Goal: Task Accomplishment & Management: Complete application form

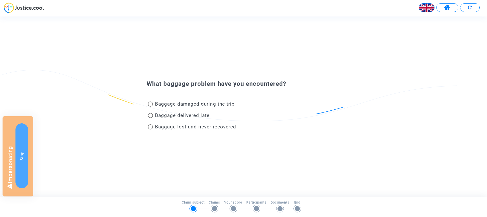
click at [25, 135] on button "Stop" at bounding box center [21, 155] width 13 height 65
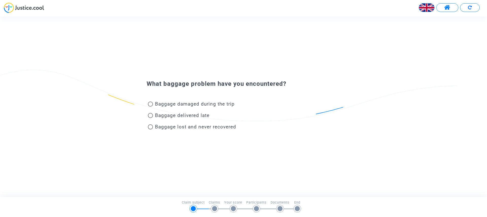
click at [424, 6] on img at bounding box center [426, 7] width 15 height 15
click at [418, 15] on div "Français" at bounding box center [414, 21] width 40 height 12
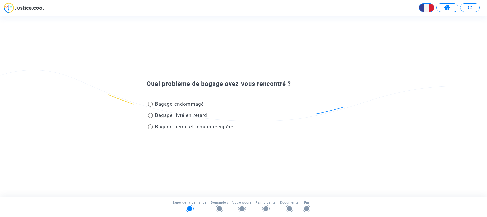
click at [153, 114] on span "Bagage livré en retard" at bounding box center [180, 115] width 54 height 7
click at [150, 118] on input "Bagage livré en retard" at bounding box center [150, 118] width 0 height 0
radio input "true"
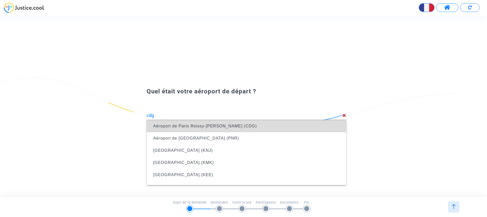
click at [172, 128] on span "Aéroport de Paris Roissy-[PERSON_NAME] (CDG)" at bounding box center [246, 126] width 191 height 12
type input "Aéroport de Paris Roissy-[PERSON_NAME] (CDG)"
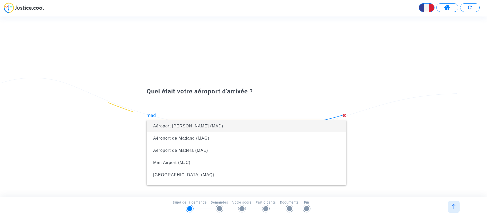
click at [177, 126] on span "Aéroport [PERSON_NAME] (MAD)" at bounding box center [188, 126] width 70 height 4
type input "Aéroport [PERSON_NAME] (MAD)"
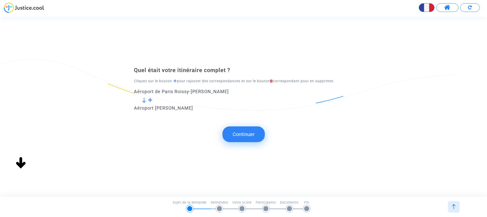
click at [240, 133] on button "Continuer" at bounding box center [243, 134] width 42 height 16
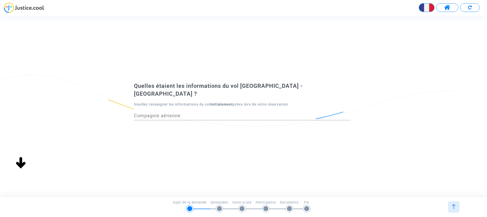
click at [207, 113] on input "Compagnie aérienne" at bounding box center [242, 115] width 217 height 5
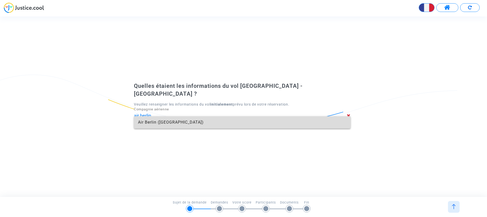
click at [235, 123] on span "Air Berlin (AB)" at bounding box center [242, 122] width 208 height 12
type input "Air Berlin"
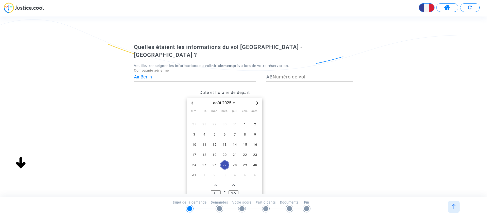
click at [286, 74] on input "Numéro de vol" at bounding box center [313, 76] width 81 height 5
type input "123"
click at [211, 130] on span "5" at bounding box center [214, 134] width 9 height 9
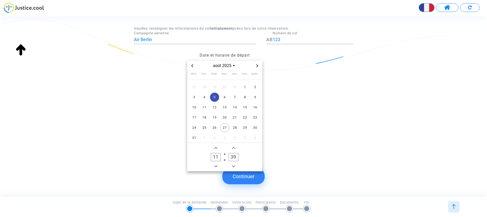
click at [245, 173] on button "Continuer" at bounding box center [243, 176] width 42 height 16
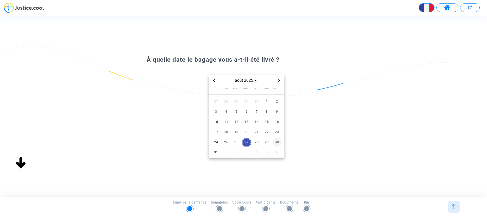
click at [276, 143] on span "30" at bounding box center [276, 142] width 9 height 9
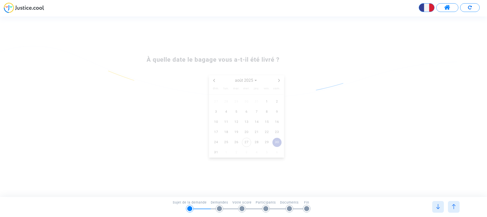
scroll to position [0, 0]
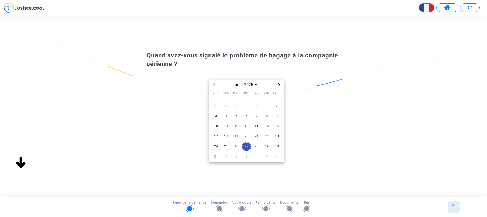
click at [249, 147] on span "27" at bounding box center [246, 146] width 9 height 9
click at [257, 145] on span "28" at bounding box center [256, 146] width 9 height 9
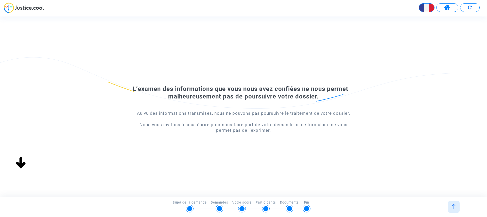
click at [450, 204] on div at bounding box center [454, 207] width 12 height 12
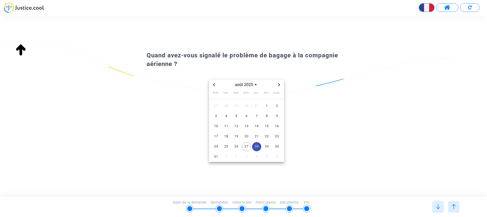
click at [454, 205] on img at bounding box center [453, 206] width 5 height 5
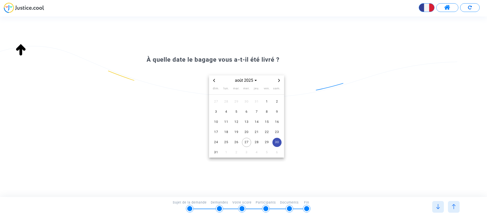
click at [454, 205] on img at bounding box center [453, 206] width 5 height 5
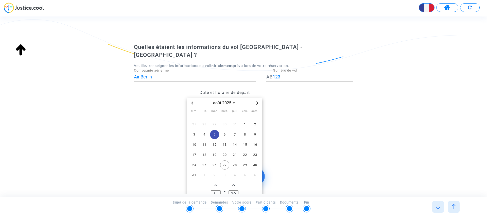
click at [438, 206] on img at bounding box center [437, 206] width 5 height 5
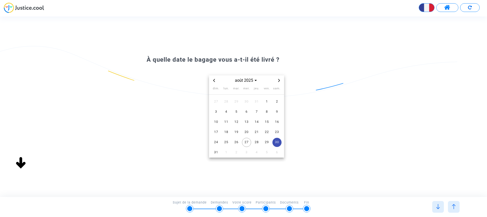
click at [438, 206] on img at bounding box center [437, 206] width 5 height 5
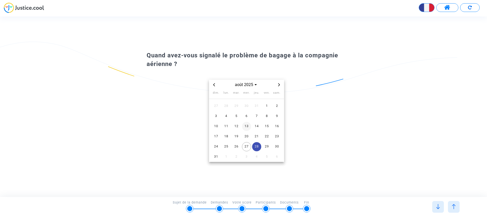
click at [245, 126] on span "13" at bounding box center [246, 126] width 9 height 9
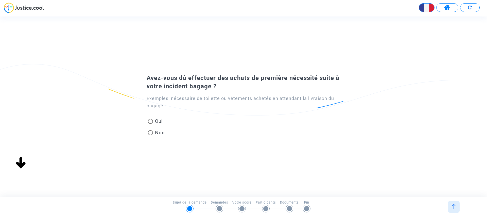
click at [153, 121] on span "Oui" at bounding box center [158, 121] width 10 height 7
click at [150, 124] on input "Oui" at bounding box center [150, 124] width 0 height 0
radio input "true"
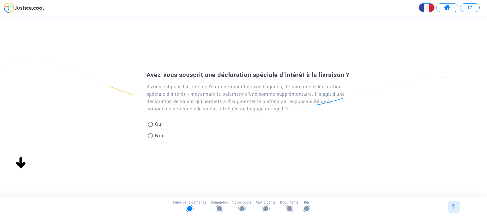
click at [156, 136] on span "Non" at bounding box center [159, 135] width 12 height 7
click at [150, 138] on input "Non" at bounding box center [150, 138] width 0 height 0
radio input "true"
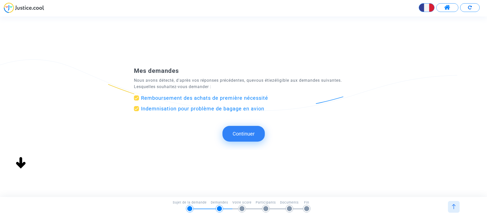
click at [252, 132] on button "Continuer" at bounding box center [243, 134] width 42 height 16
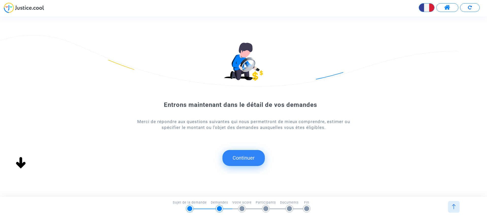
click at [248, 154] on button "Continuer" at bounding box center [243, 158] width 42 height 16
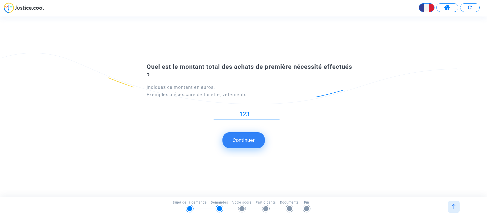
type input "123"
click at [251, 139] on button "Continuer" at bounding box center [243, 140] width 42 height 16
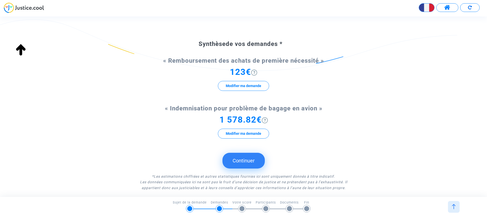
scroll to position [43, 0]
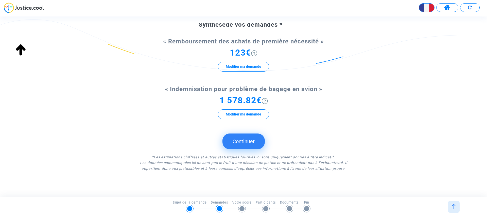
click at [249, 146] on button "Continuer" at bounding box center [243, 141] width 42 height 16
